Goal: Task Accomplishment & Management: Manage account settings

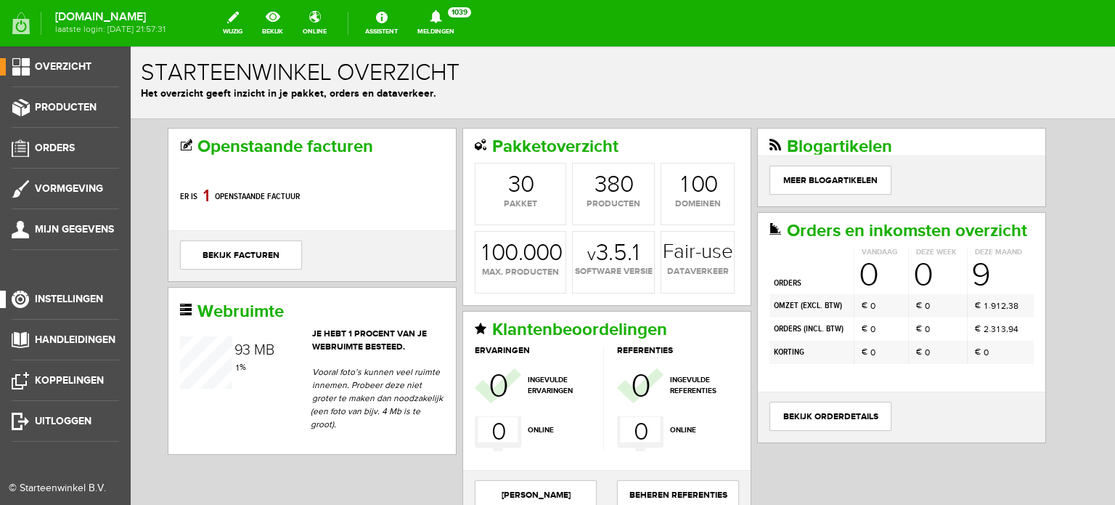
click at [84, 299] on span "Instellingen" at bounding box center [69, 299] width 68 height 12
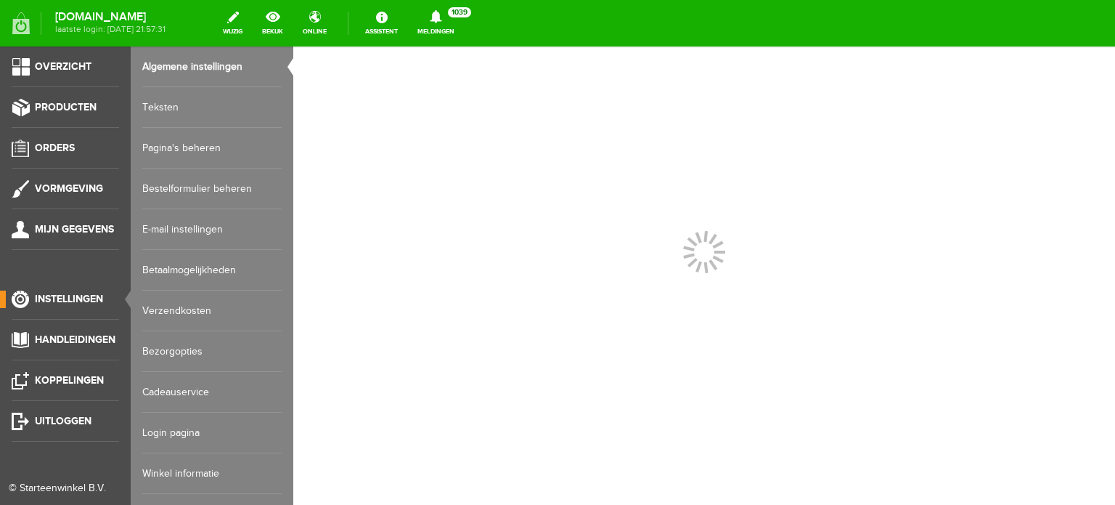
click at [167, 432] on link "Login pagina" at bounding box center [211, 432] width 139 height 41
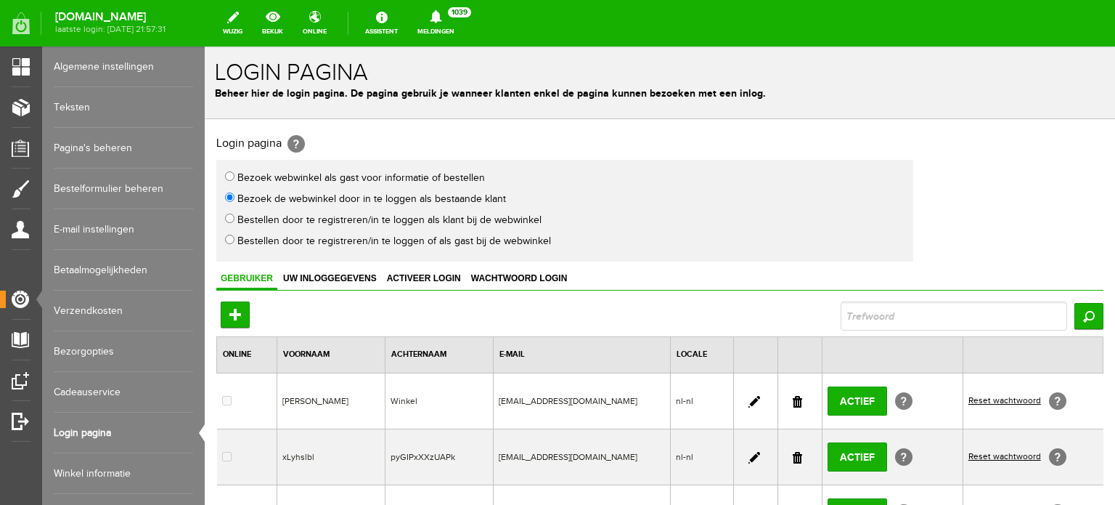
click at [794, 452] on link at bounding box center [797, 458] width 9 height 12
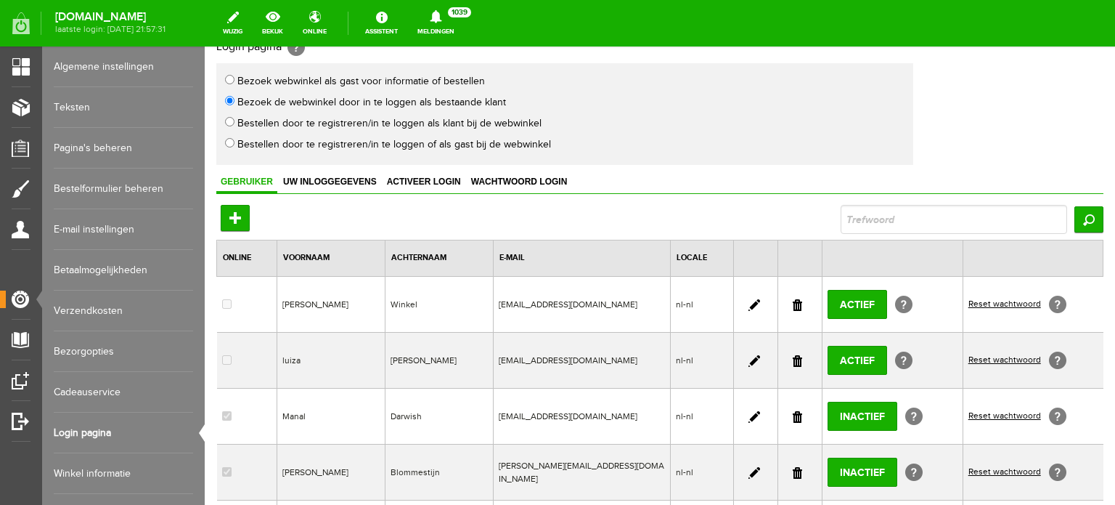
scroll to position [145, 0]
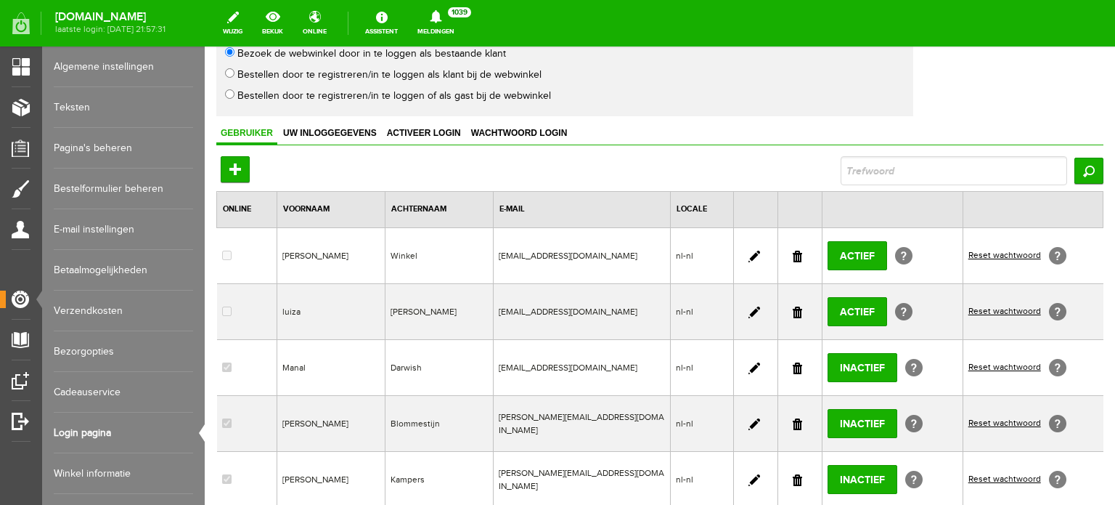
click at [749, 307] on link at bounding box center [755, 312] width 12 height 12
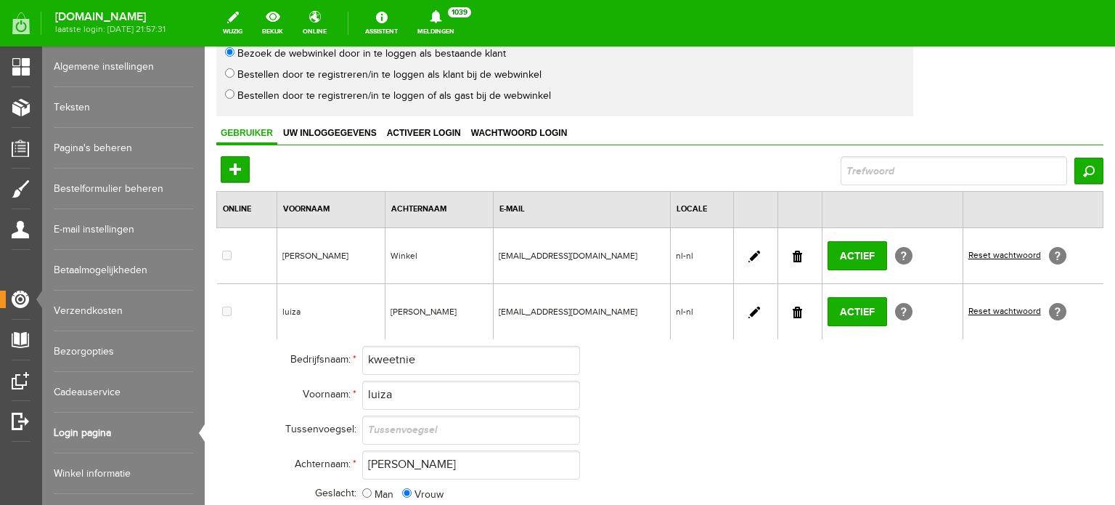
click at [793, 306] on link at bounding box center [797, 312] width 9 height 12
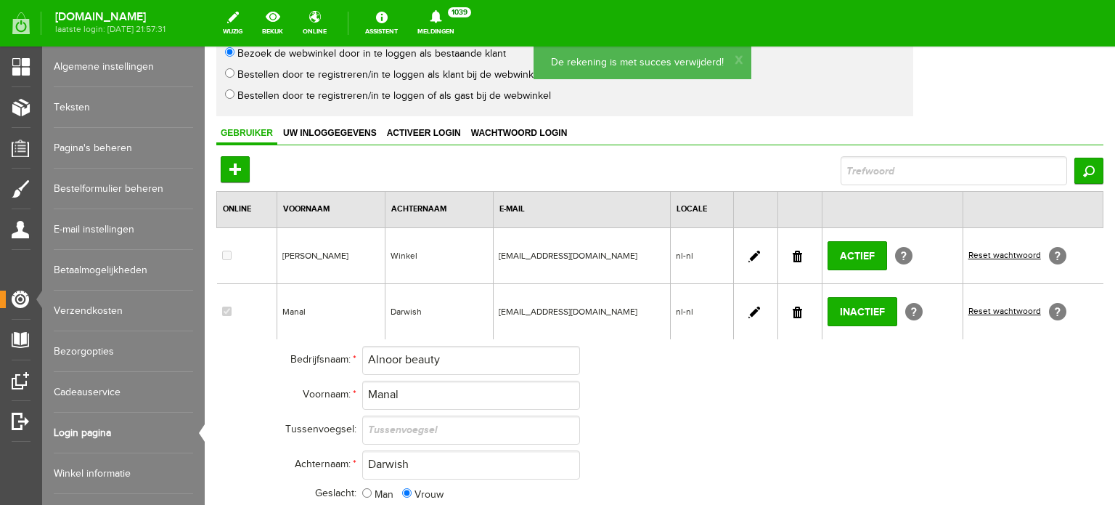
click at [749, 253] on link at bounding box center [755, 256] width 12 height 12
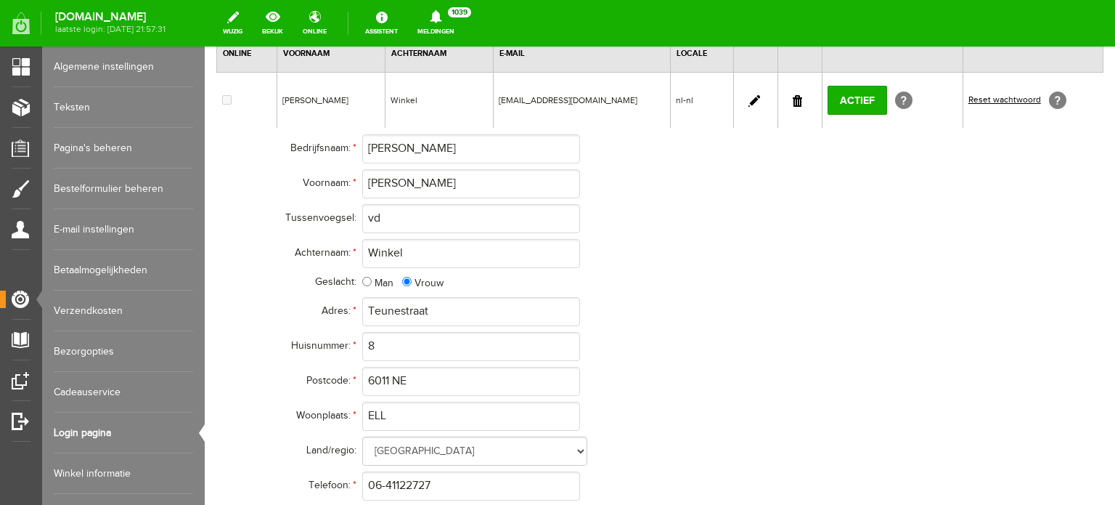
scroll to position [195, 0]
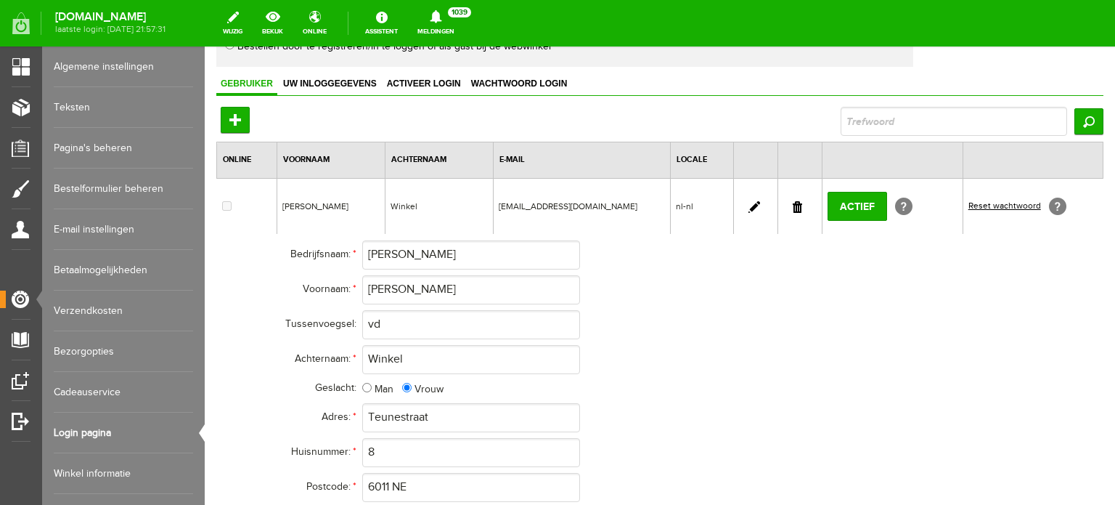
drag, startPoint x: 791, startPoint y: 204, endPoint x: 798, endPoint y: 90, distance: 114.2
click at [793, 204] on link at bounding box center [797, 207] width 9 height 12
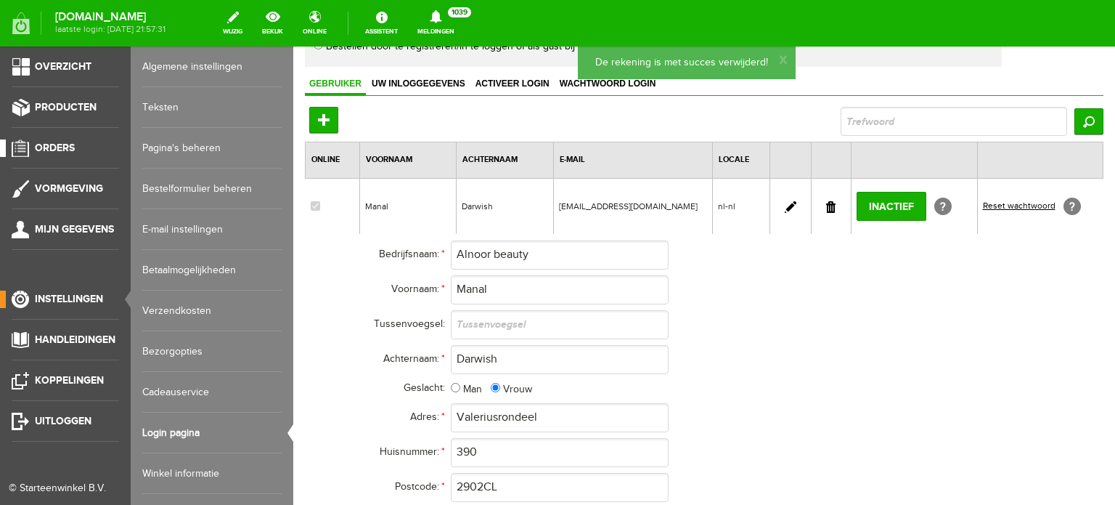
click at [57, 144] on span "Orders" at bounding box center [55, 148] width 40 height 12
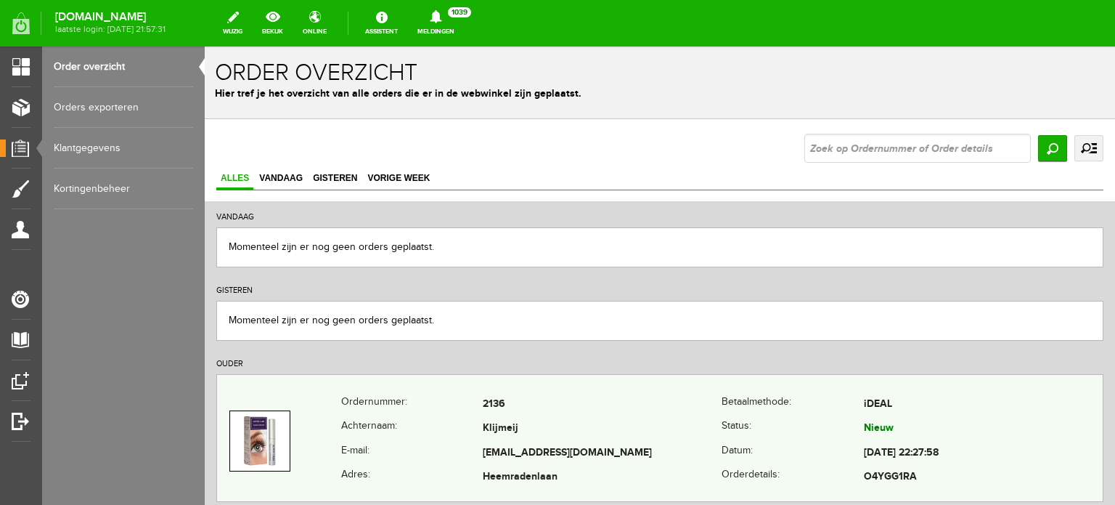
click at [512, 434] on td "Klijmeij" at bounding box center [602, 429] width 239 height 25
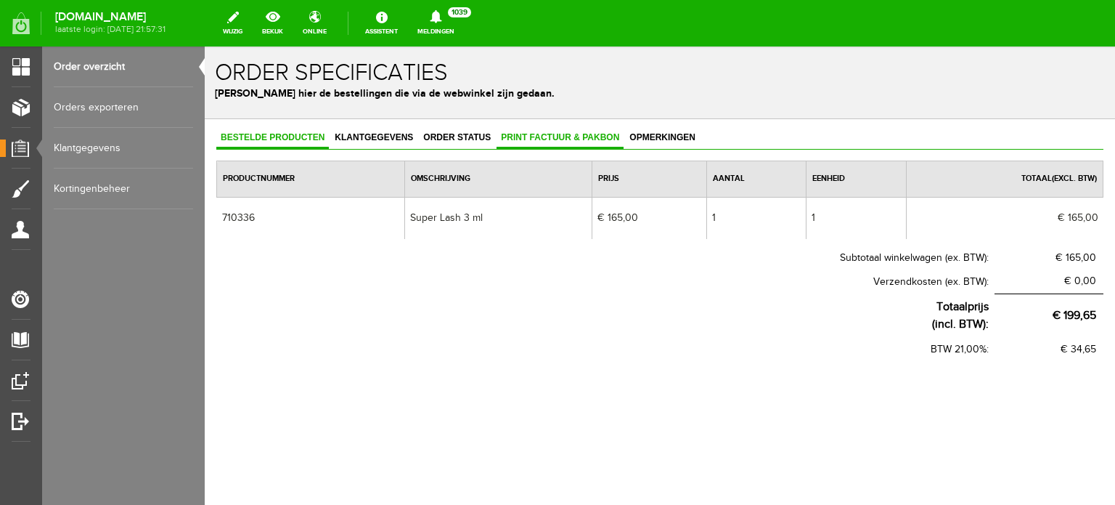
click at [595, 137] on span "Print factuur & pakbon" at bounding box center [560, 137] width 127 height 10
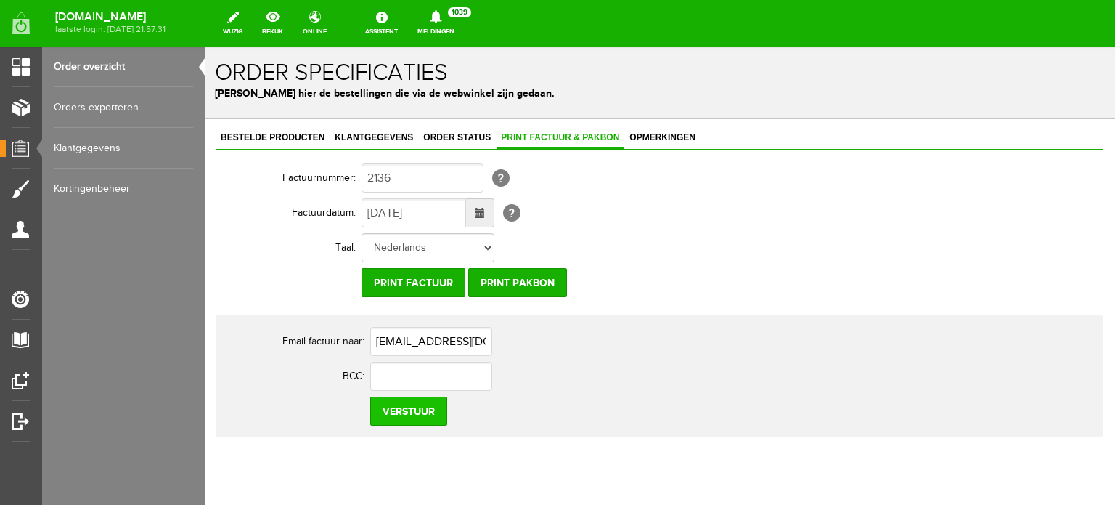
click at [421, 411] on input "Verstuur" at bounding box center [408, 410] width 77 height 29
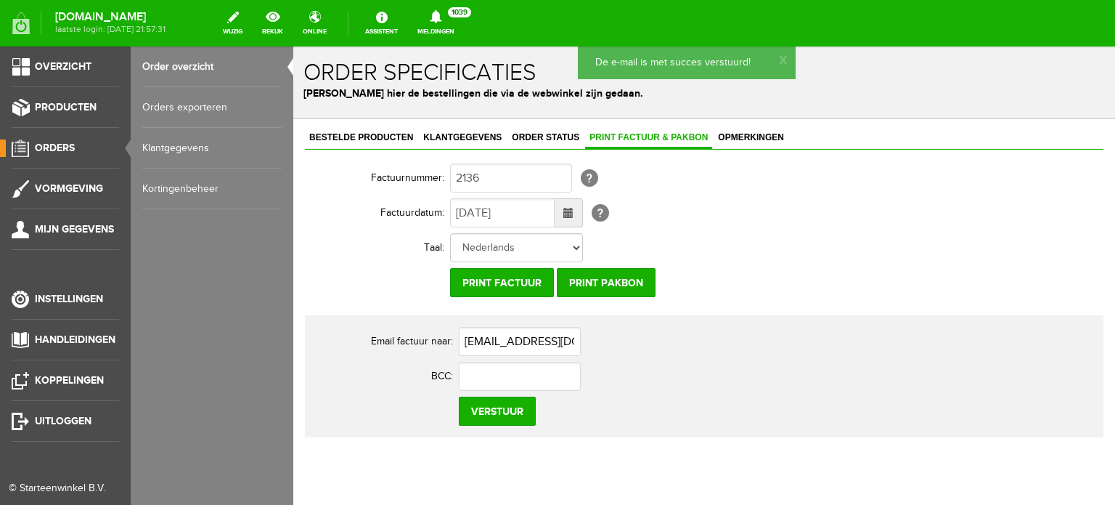
click at [57, 142] on span "Orders" at bounding box center [55, 148] width 40 height 12
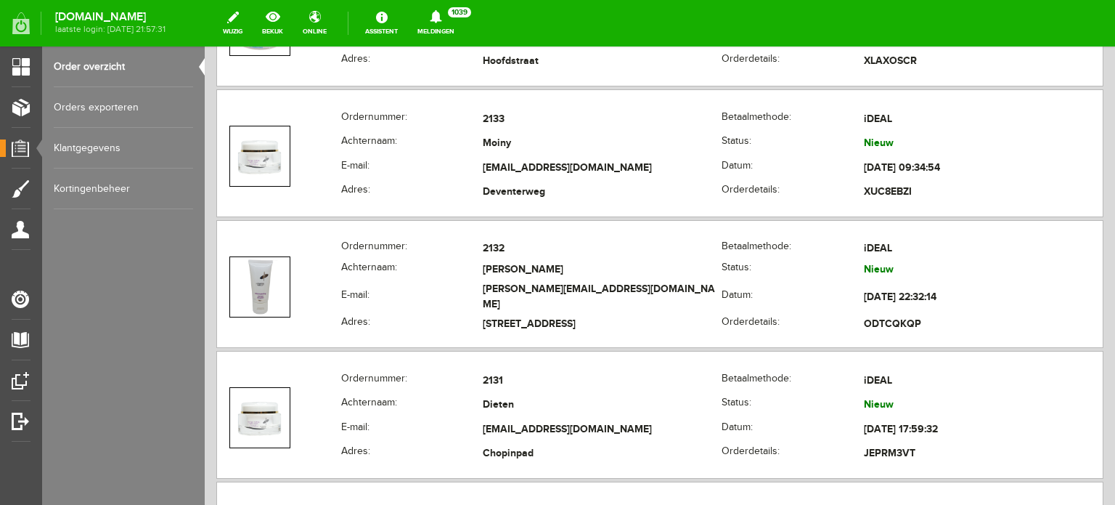
scroll to position [744, 0]
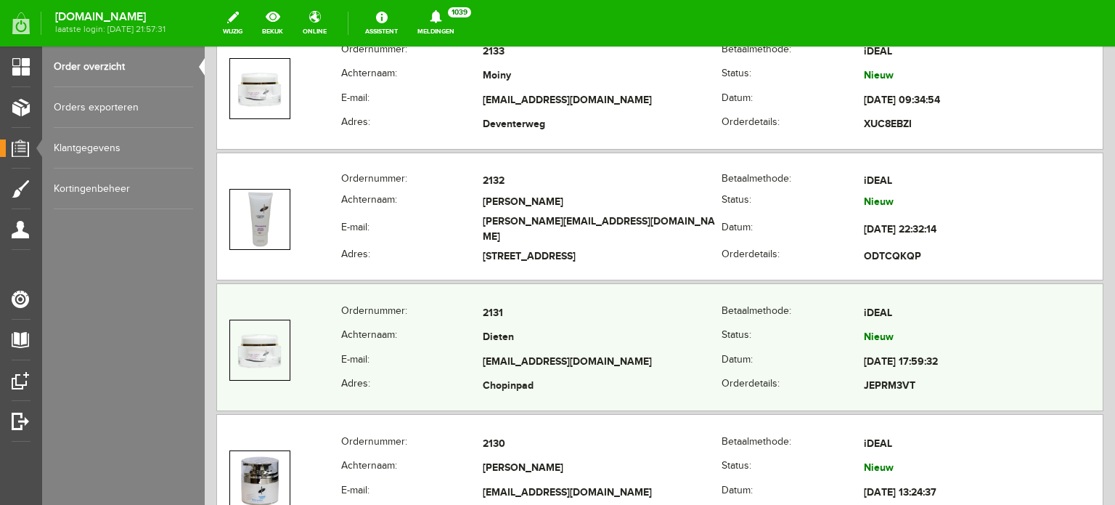
click at [537, 343] on td "Dieten" at bounding box center [602, 338] width 239 height 25
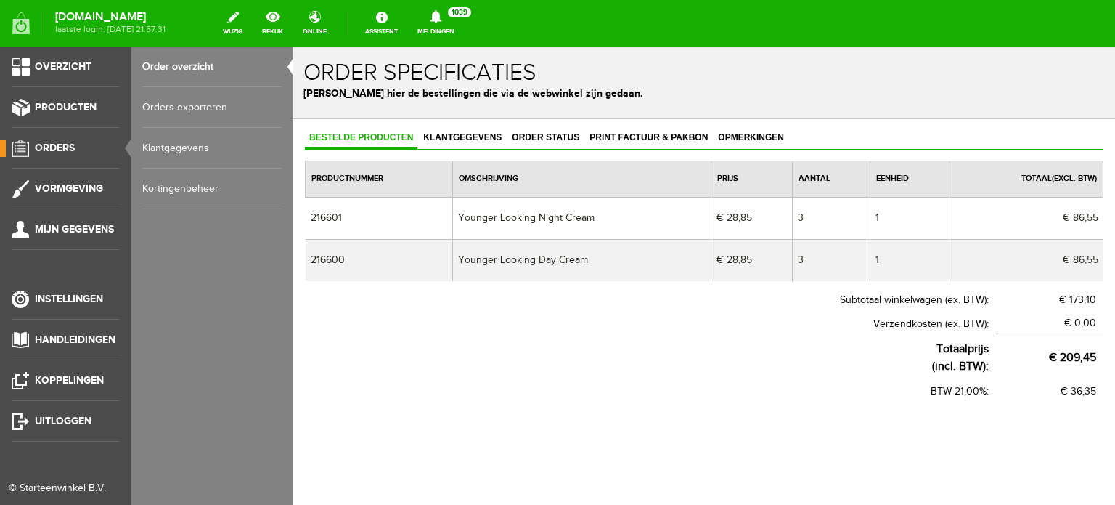
click at [56, 146] on span "Orders" at bounding box center [55, 148] width 40 height 12
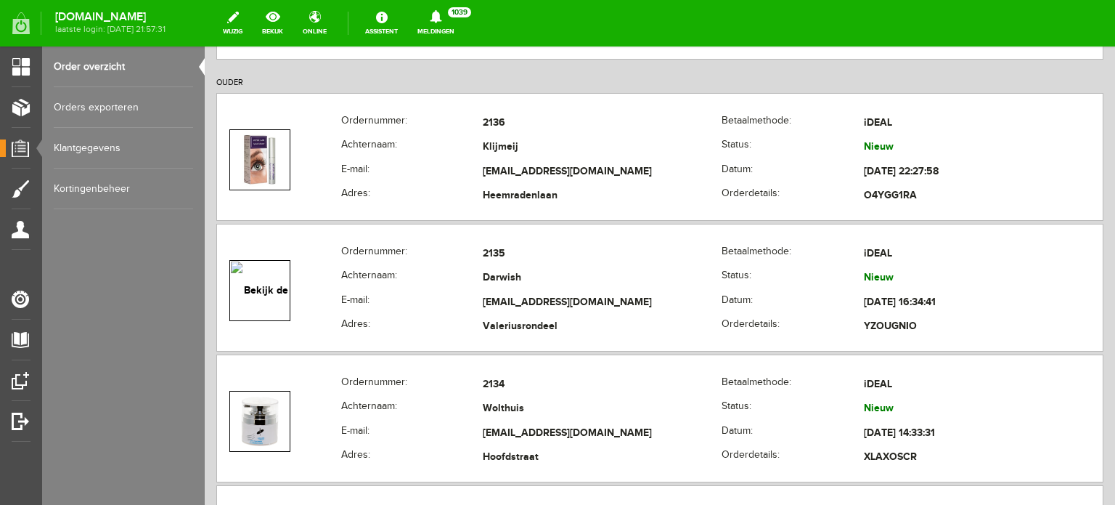
scroll to position [299, 0]
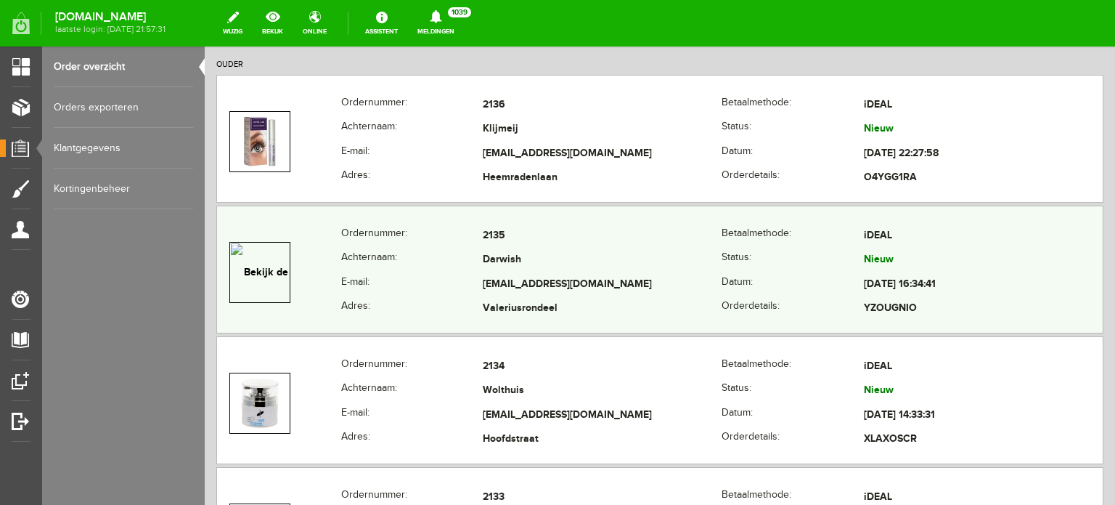
click at [504, 266] on td "Darwish" at bounding box center [602, 260] width 239 height 25
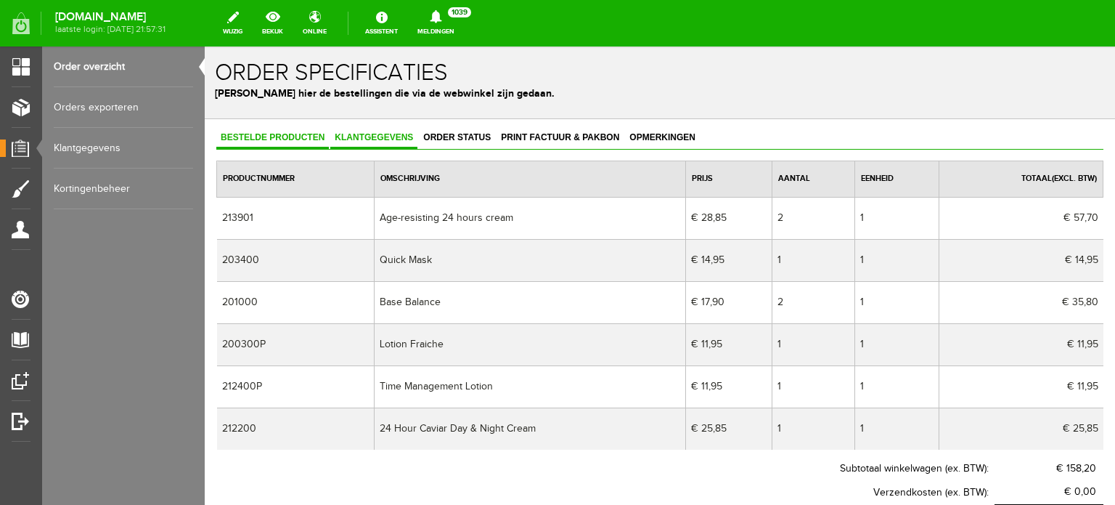
click at [370, 133] on span "Klantgegevens" at bounding box center [373, 137] width 87 height 10
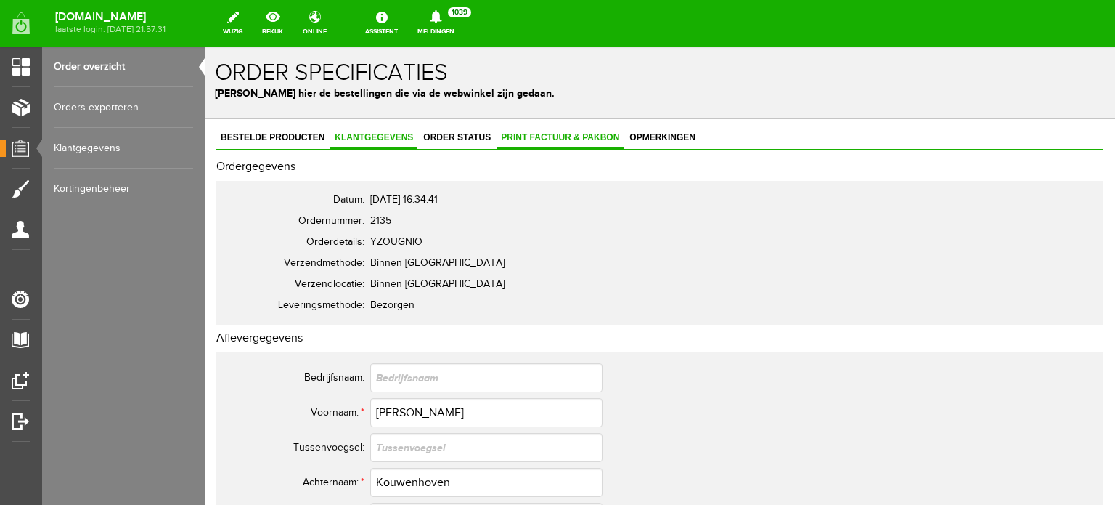
click at [575, 132] on span "Print factuur & pakbon" at bounding box center [560, 137] width 127 height 10
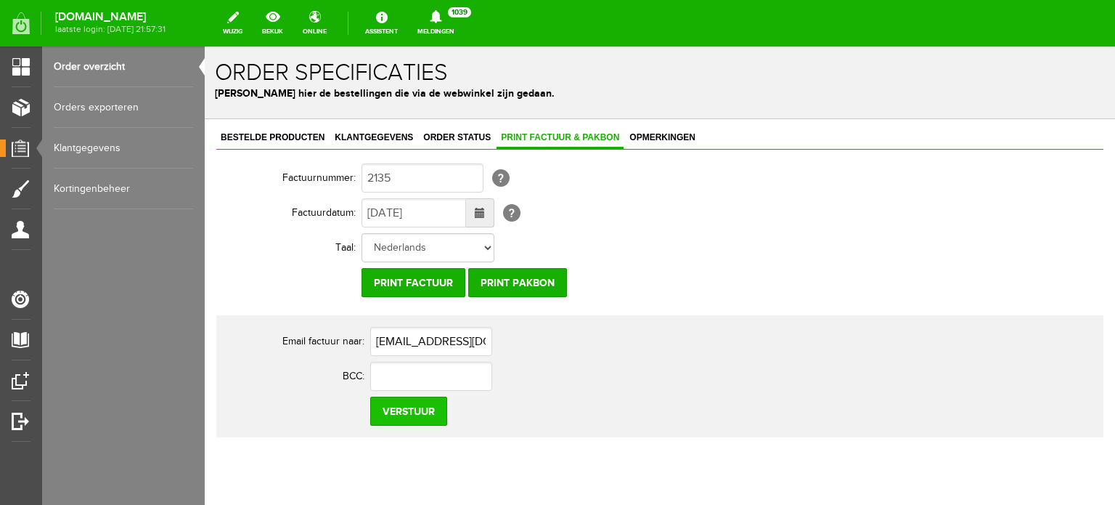
click at [415, 412] on input "Verstuur" at bounding box center [408, 410] width 77 height 29
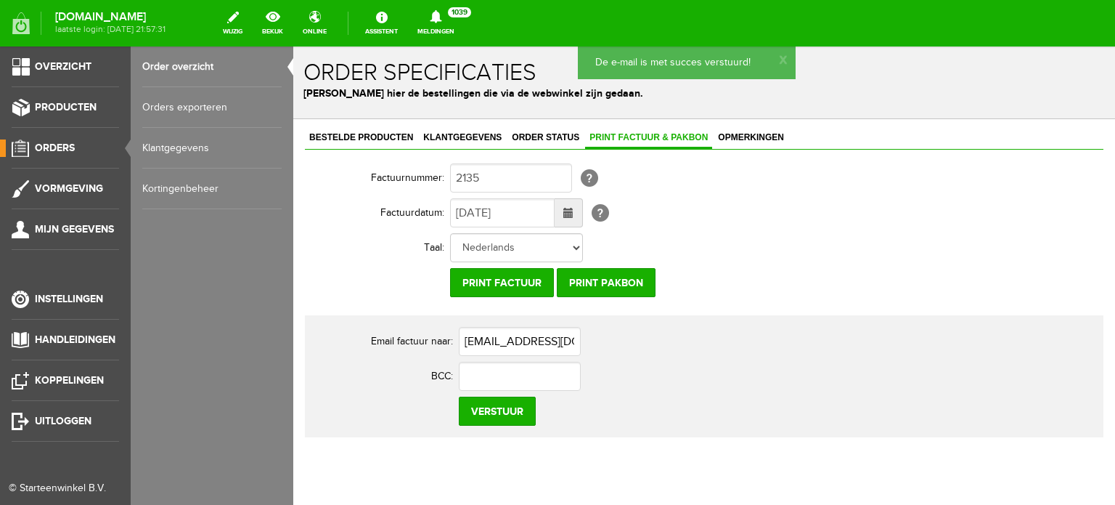
click at [63, 147] on span "Orders" at bounding box center [55, 148] width 40 height 12
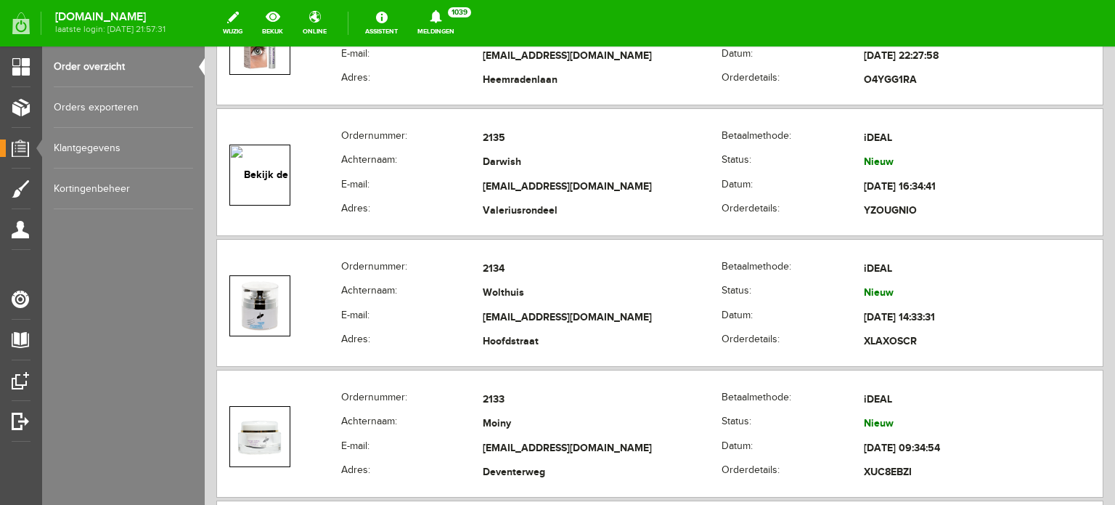
scroll to position [444, 0]
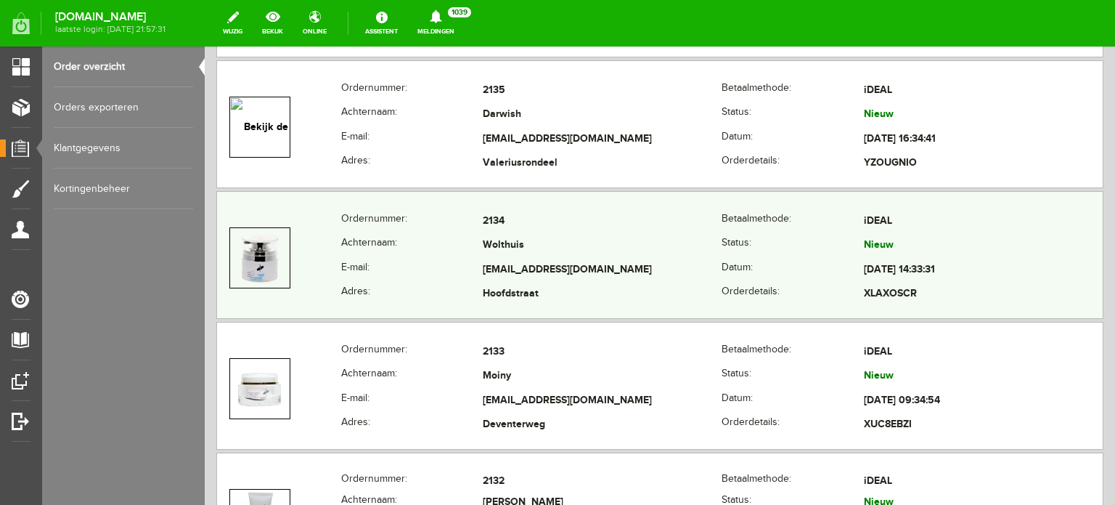
click at [504, 258] on td "[EMAIL_ADDRESS][DOMAIN_NAME]" at bounding box center [602, 270] width 239 height 25
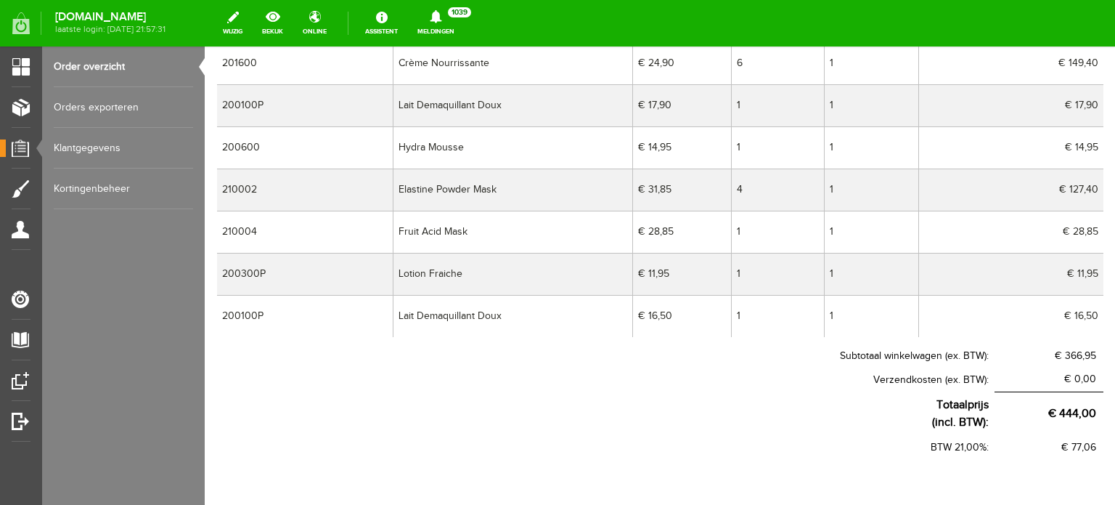
scroll to position [209, 0]
